Goal: Download file/media

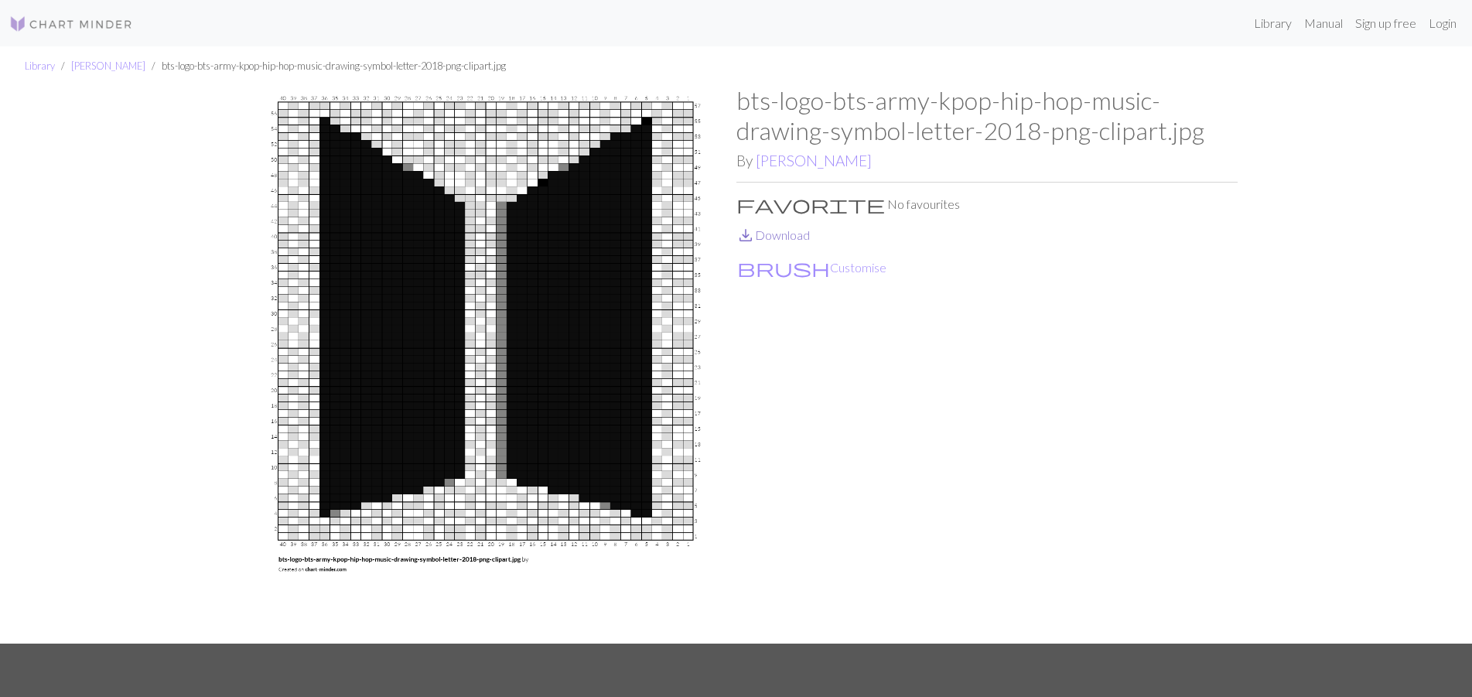
click at [785, 233] on link "save_alt Download" at bounding box center [774, 234] width 74 height 15
click at [87, 69] on link "[PERSON_NAME]" at bounding box center [108, 66] width 74 height 12
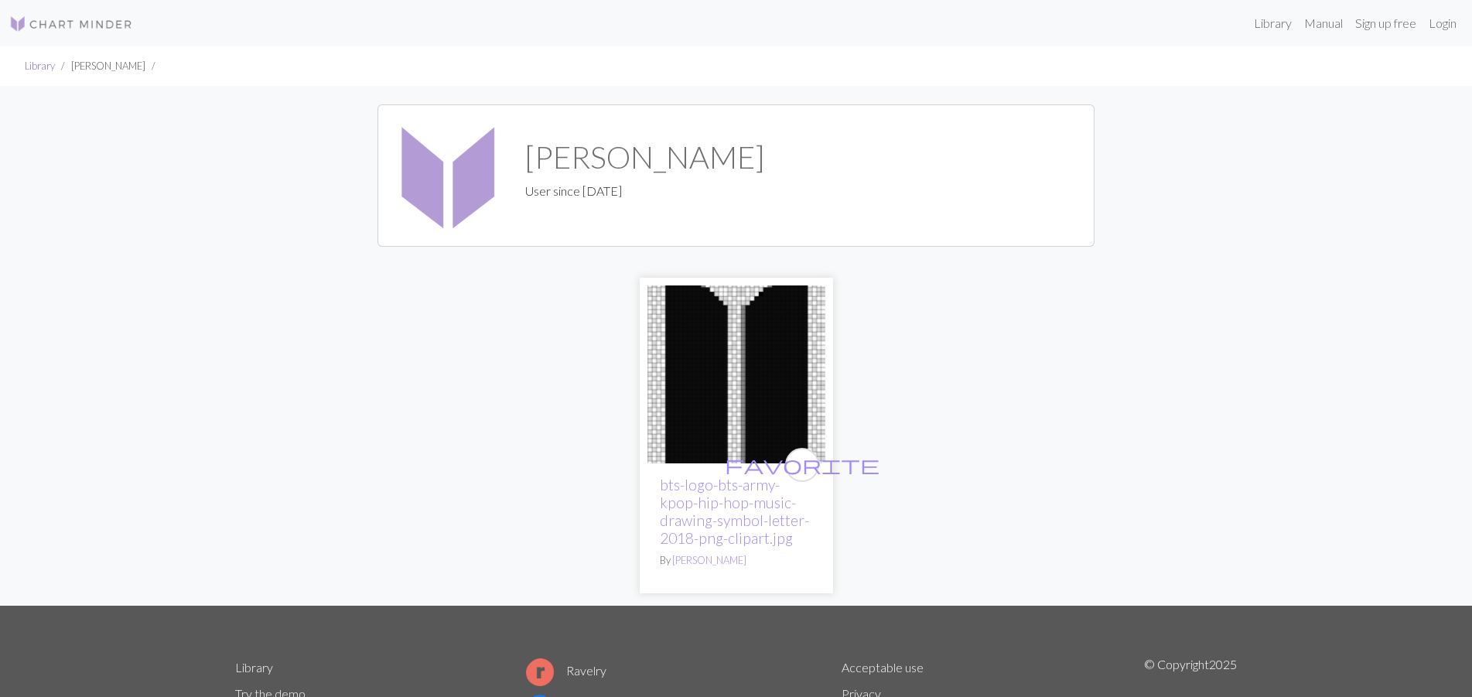
click at [43, 65] on link "Library" at bounding box center [40, 66] width 30 height 12
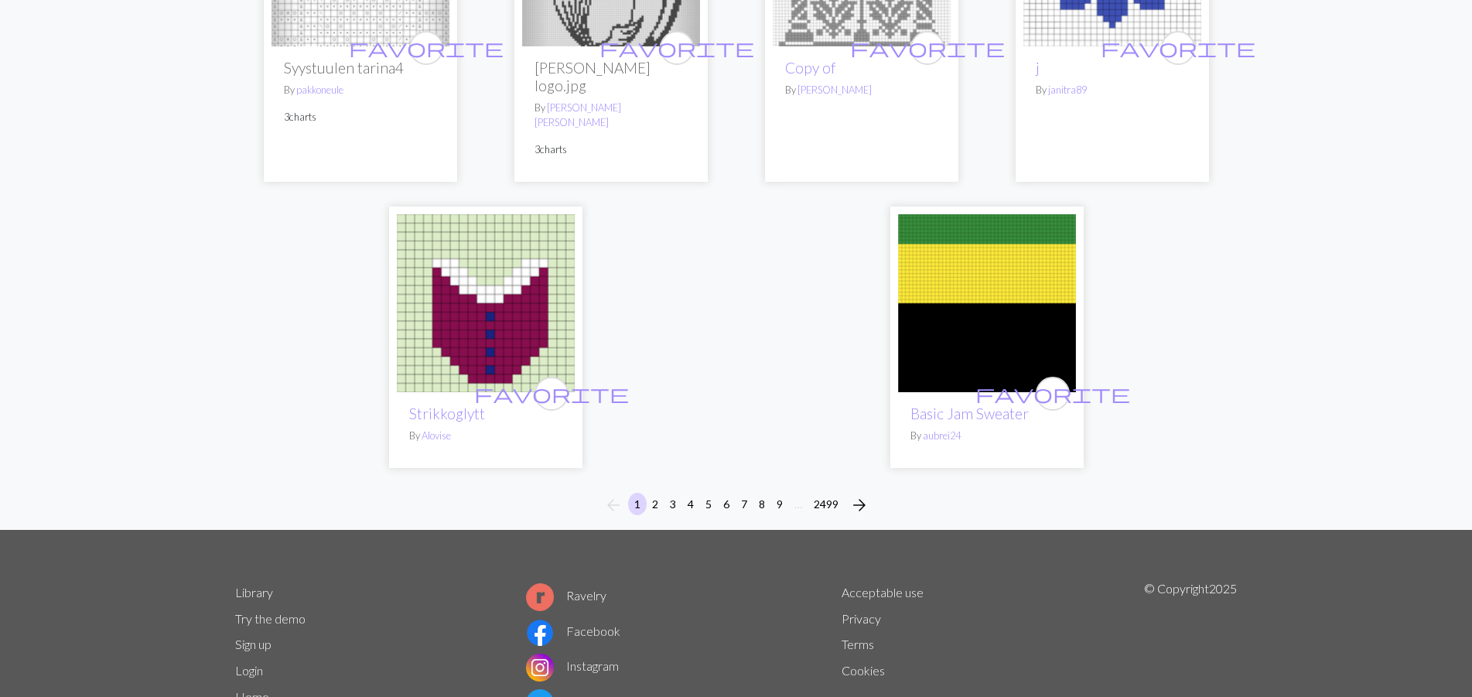
scroll to position [3927, 0]
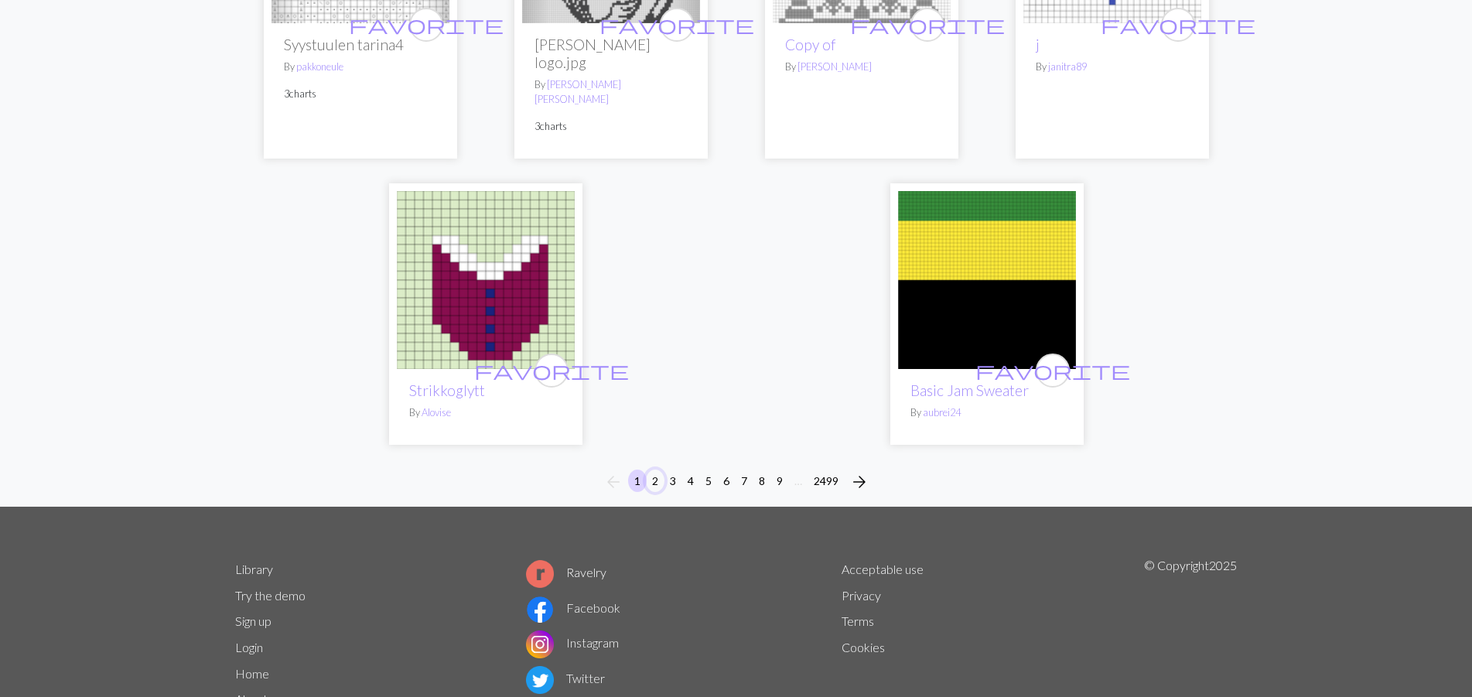
click at [656, 470] on button "2" at bounding box center [655, 481] width 19 height 22
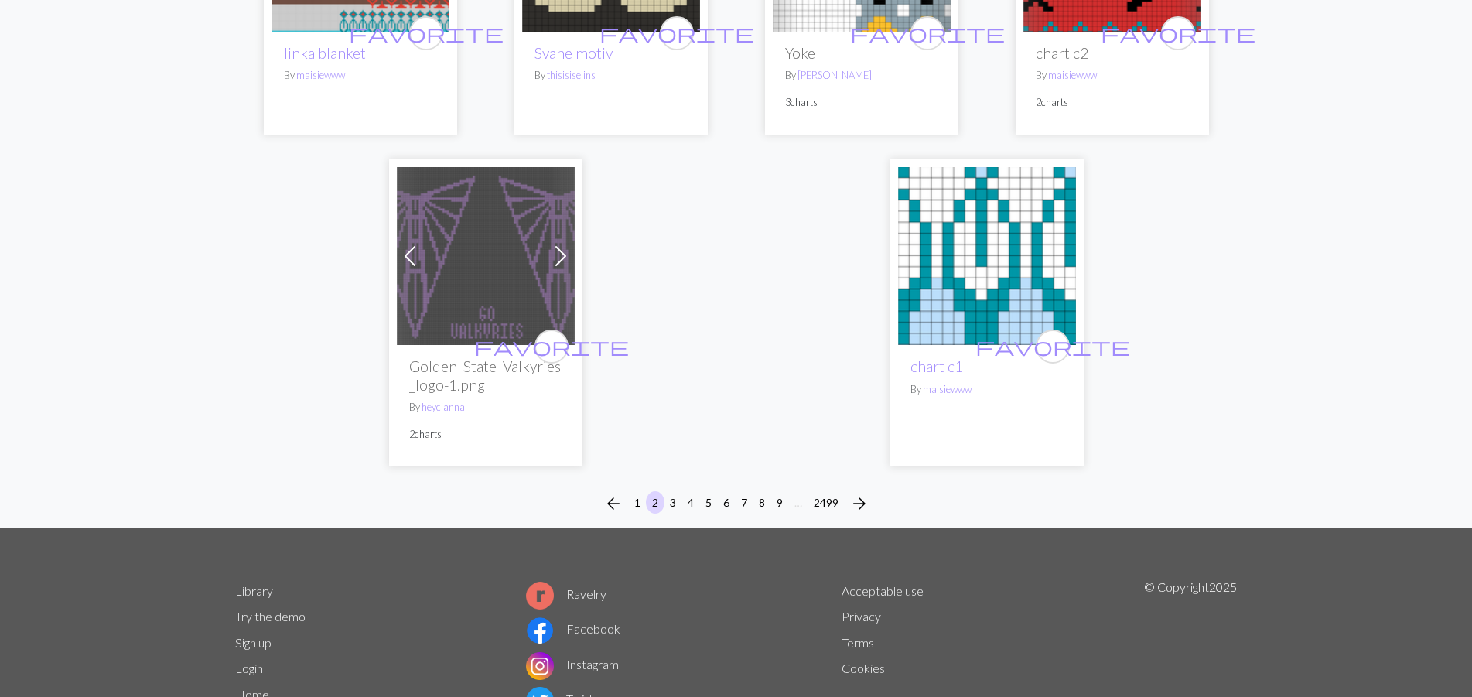
scroll to position [3788, 0]
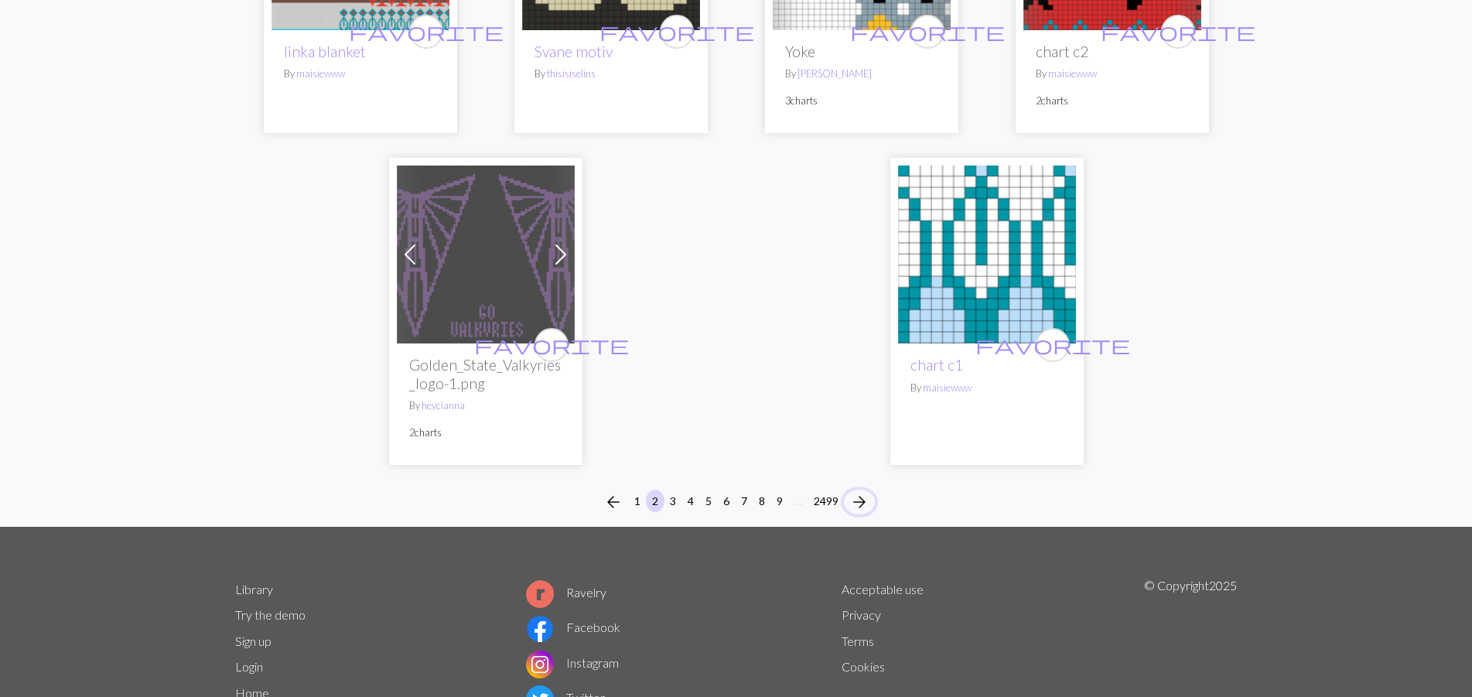
click at [867, 505] on span "arrow_forward" at bounding box center [859, 502] width 19 height 22
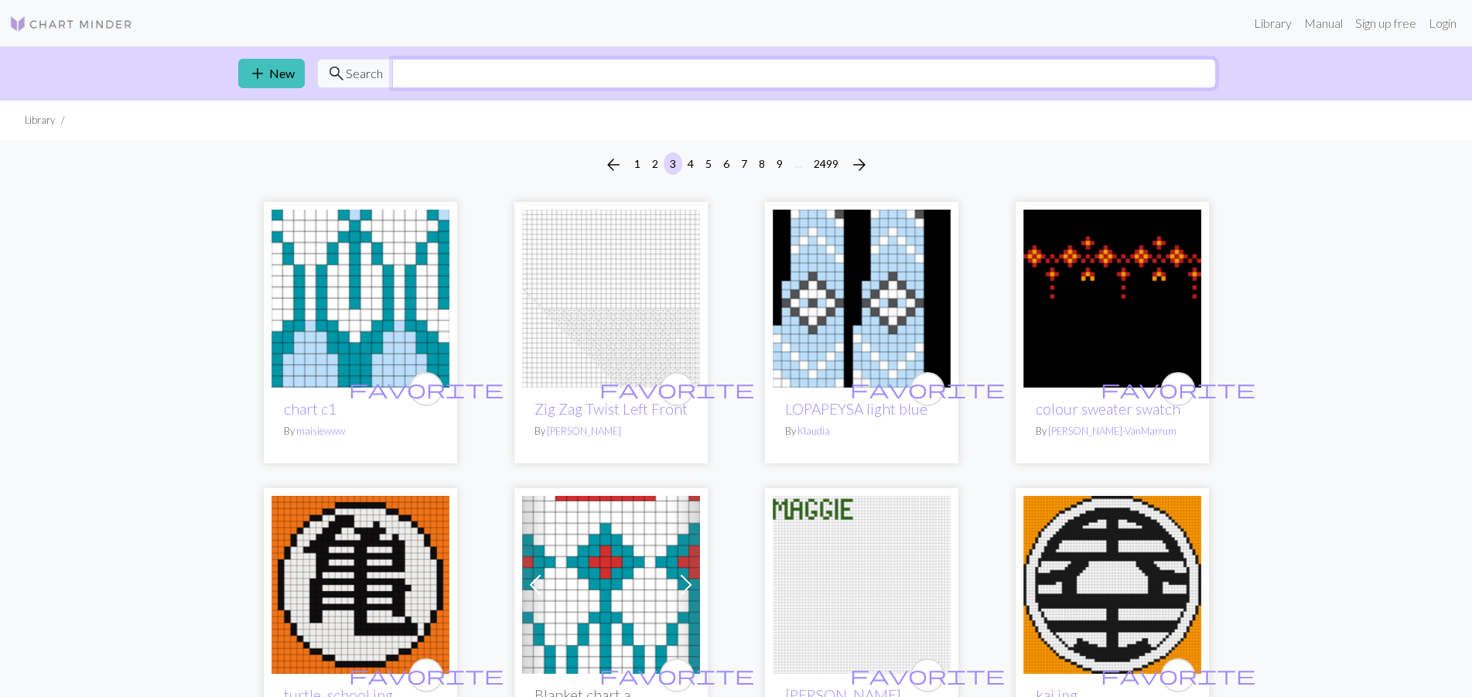
click at [576, 76] on input "text" at bounding box center [804, 73] width 824 height 29
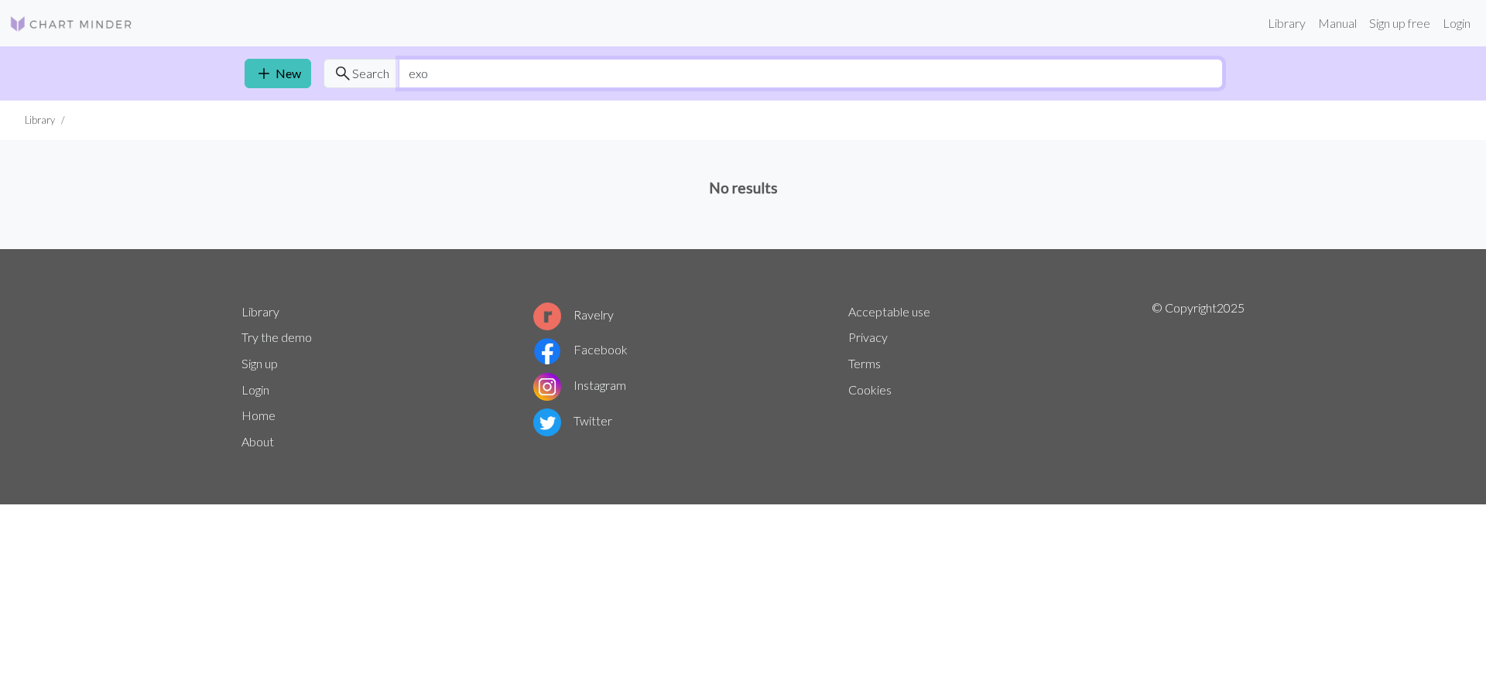
drag, startPoint x: 434, startPoint y: 77, endPoint x: 412, endPoint y: 74, distance: 22.7
click at [412, 74] on input "exo" at bounding box center [810, 73] width 824 height 29
click at [406, 71] on input "exo" at bounding box center [810, 73] width 824 height 29
drag, startPoint x: 448, startPoint y: 82, endPoint x: 401, endPoint y: 68, distance: 49.2
click at [398, 68] on input "exo" at bounding box center [810, 73] width 824 height 29
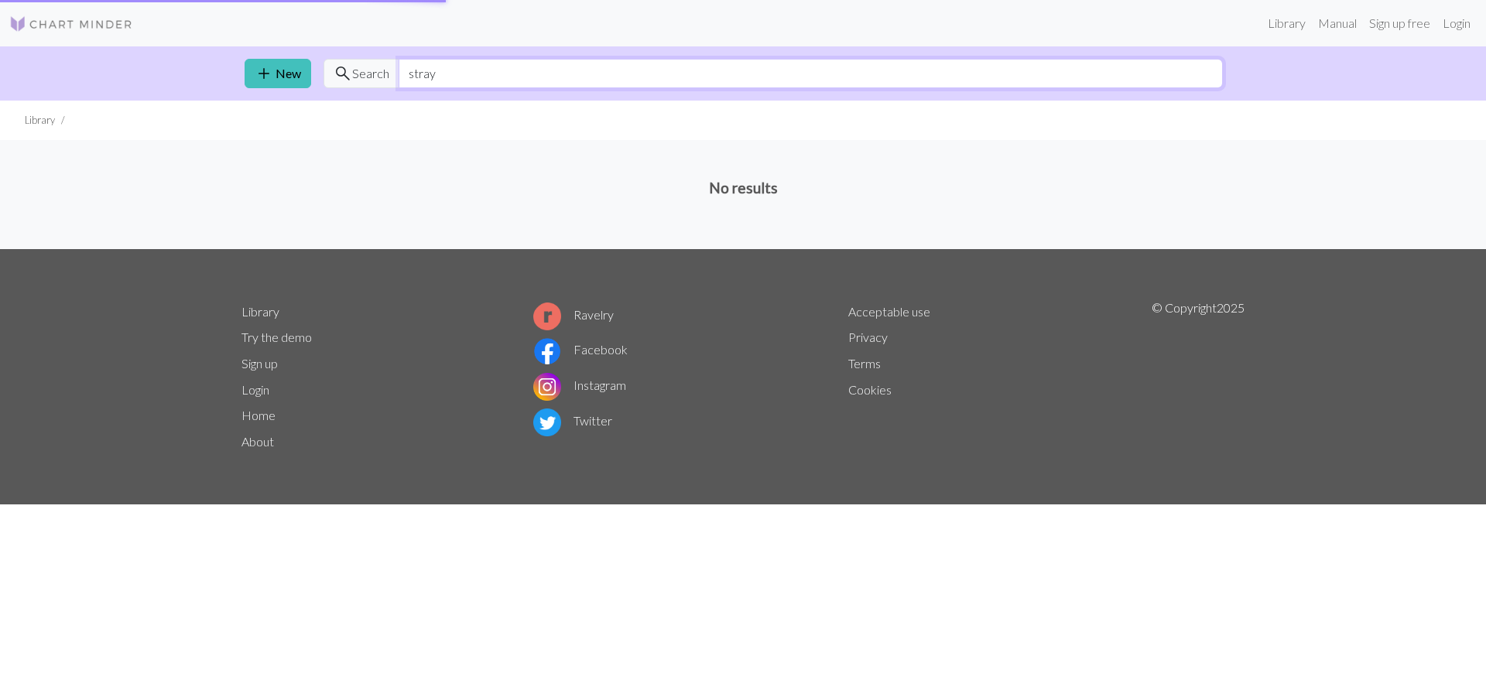
type input "stray"
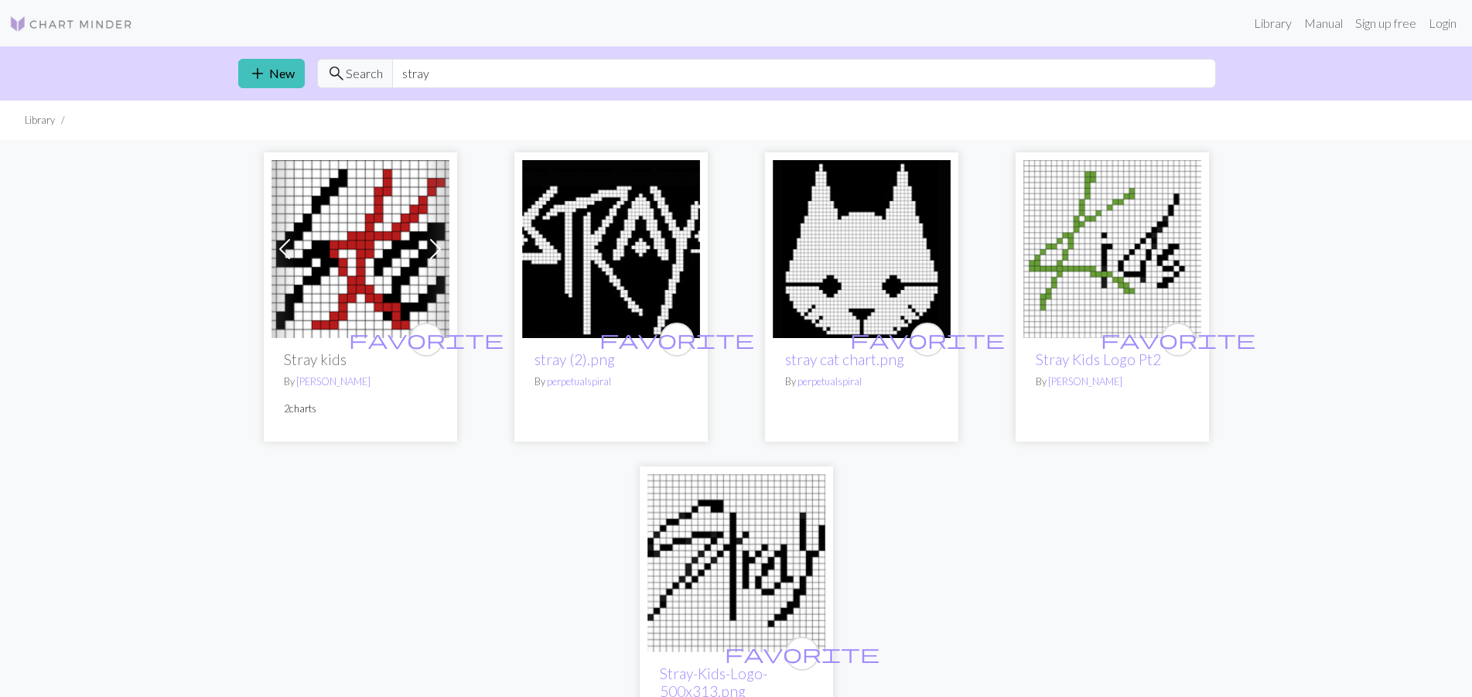
click at [368, 285] on img at bounding box center [361, 249] width 178 height 178
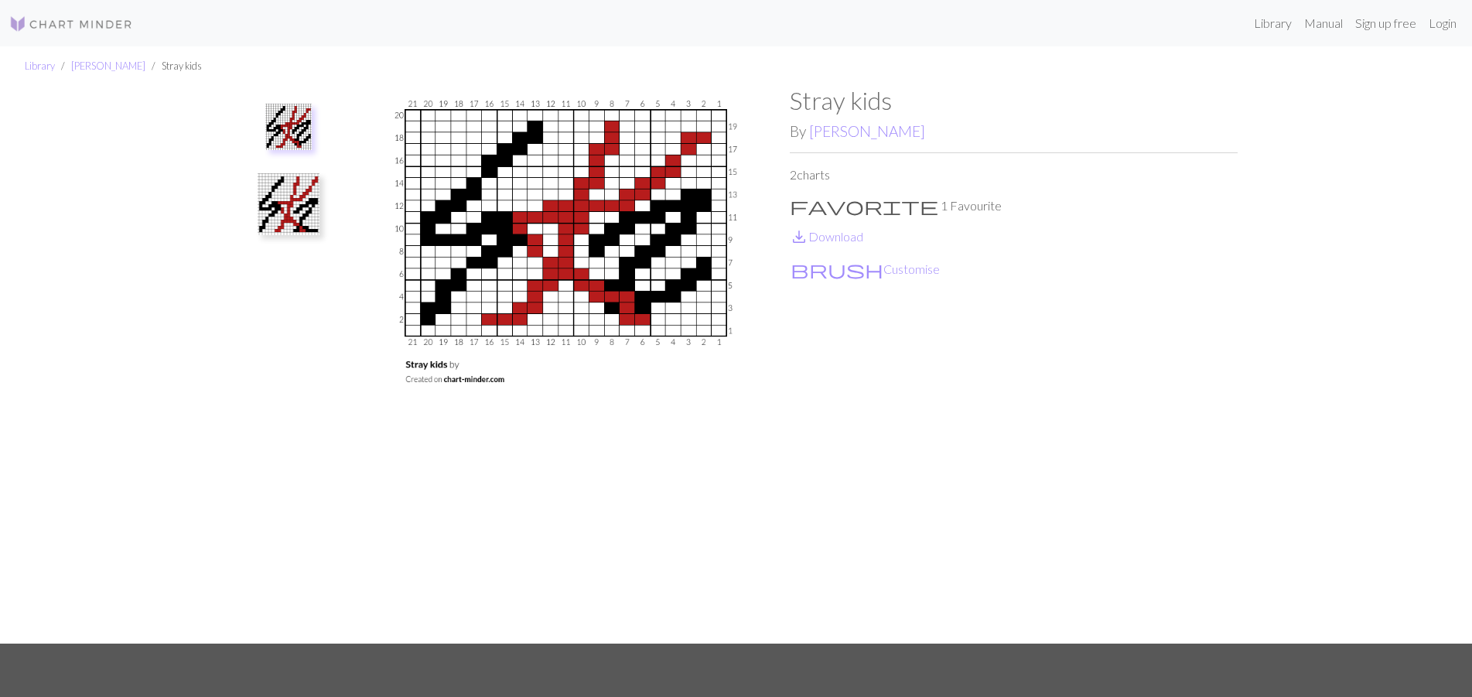
click at [528, 261] on img at bounding box center [566, 365] width 448 height 558
click at [292, 220] on img at bounding box center [289, 204] width 62 height 62
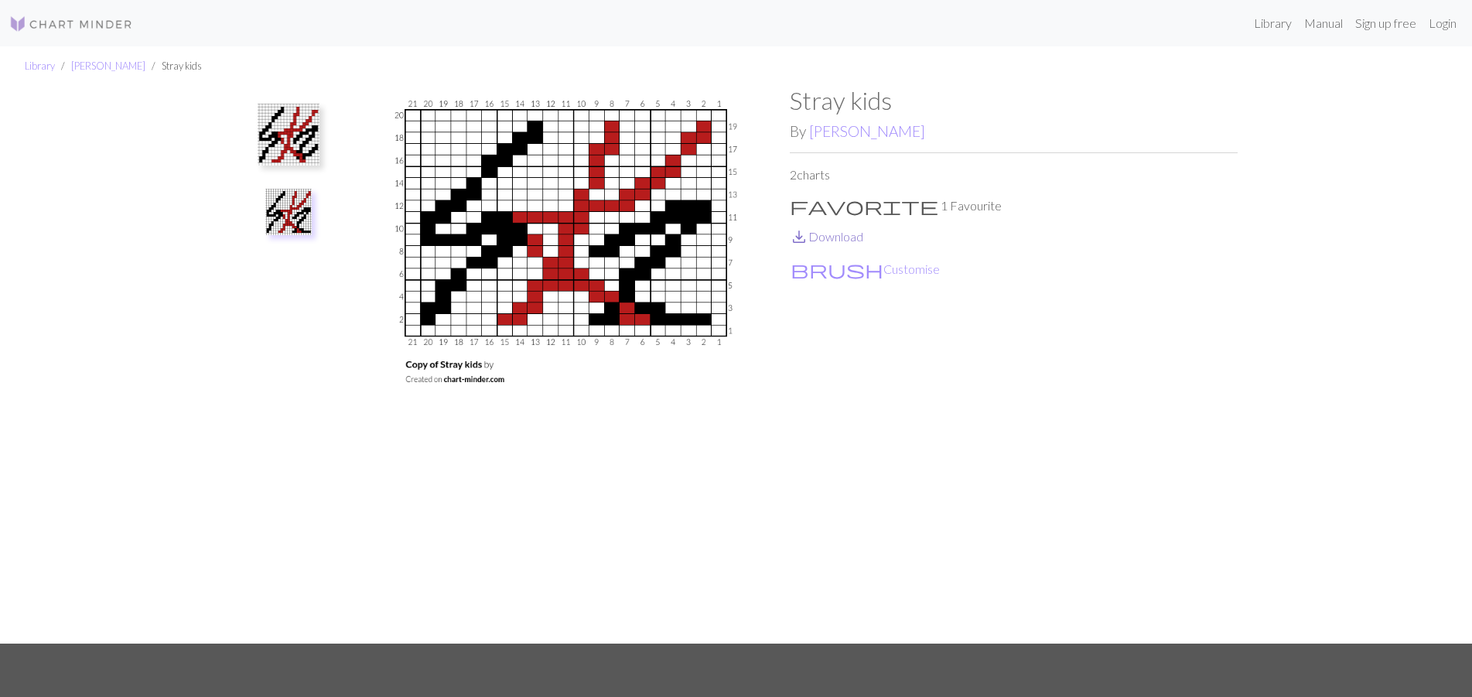
click at [837, 238] on link "save_alt Download" at bounding box center [827, 236] width 74 height 15
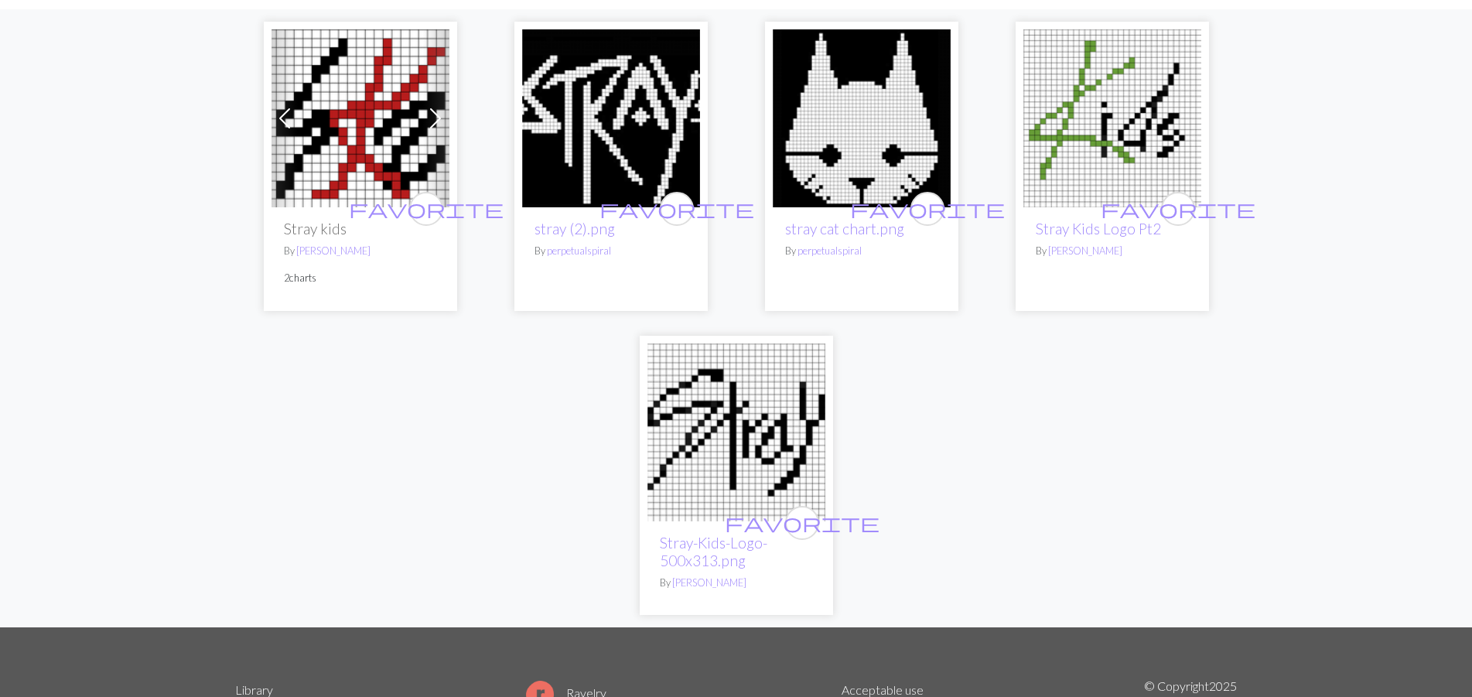
scroll to position [158, 0]
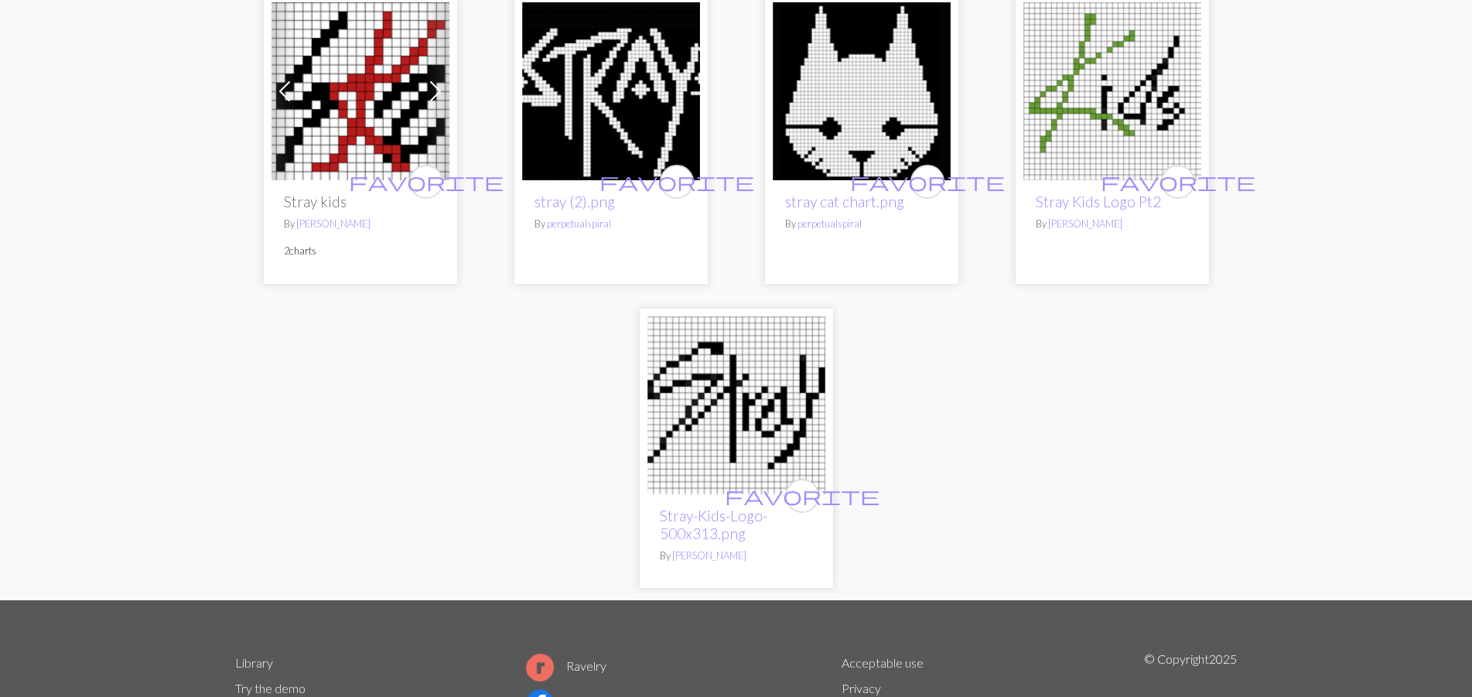
click at [775, 427] on img at bounding box center [737, 405] width 178 height 178
